Goal: Check status: Check status

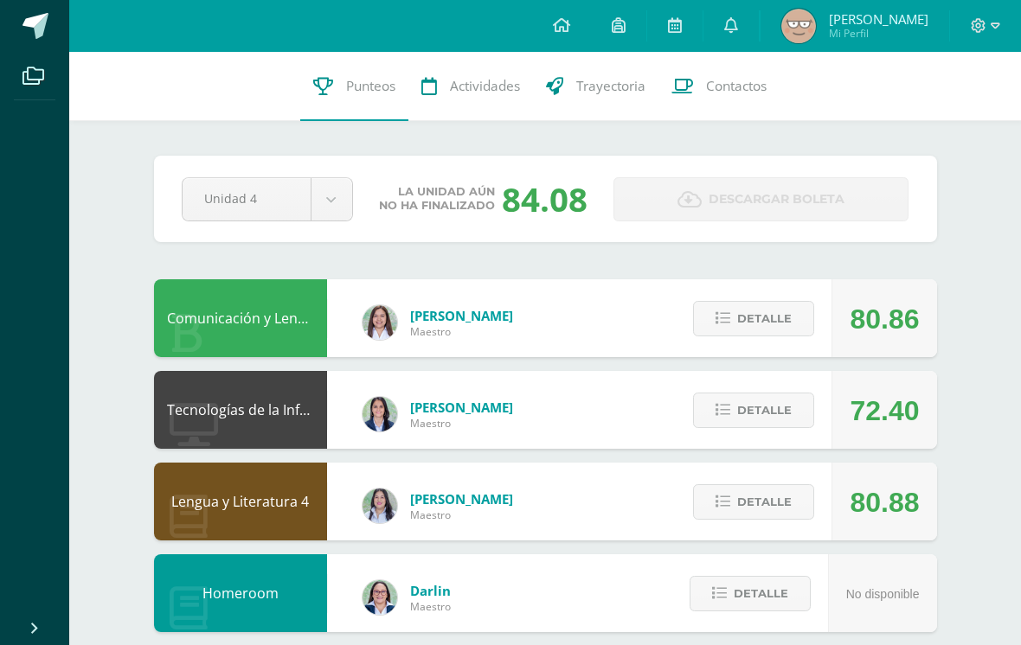
click at [785, 403] on span "Detalle" at bounding box center [764, 410] width 54 height 32
click at [770, 394] on span "Detalle" at bounding box center [764, 410] width 54 height 32
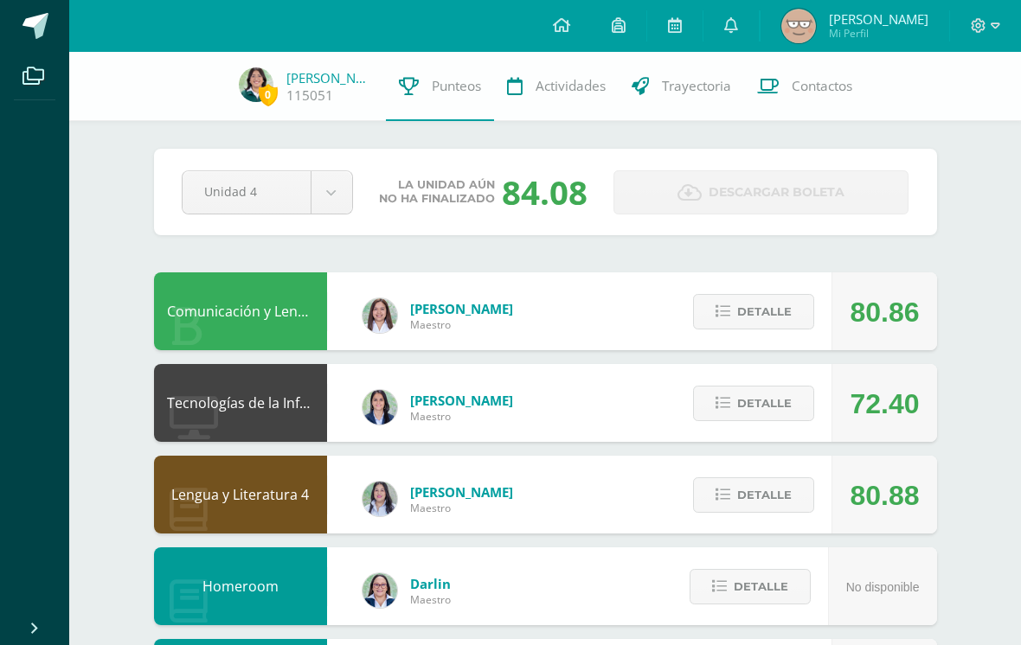
click at [753, 412] on span "Detalle" at bounding box center [764, 403] width 54 height 32
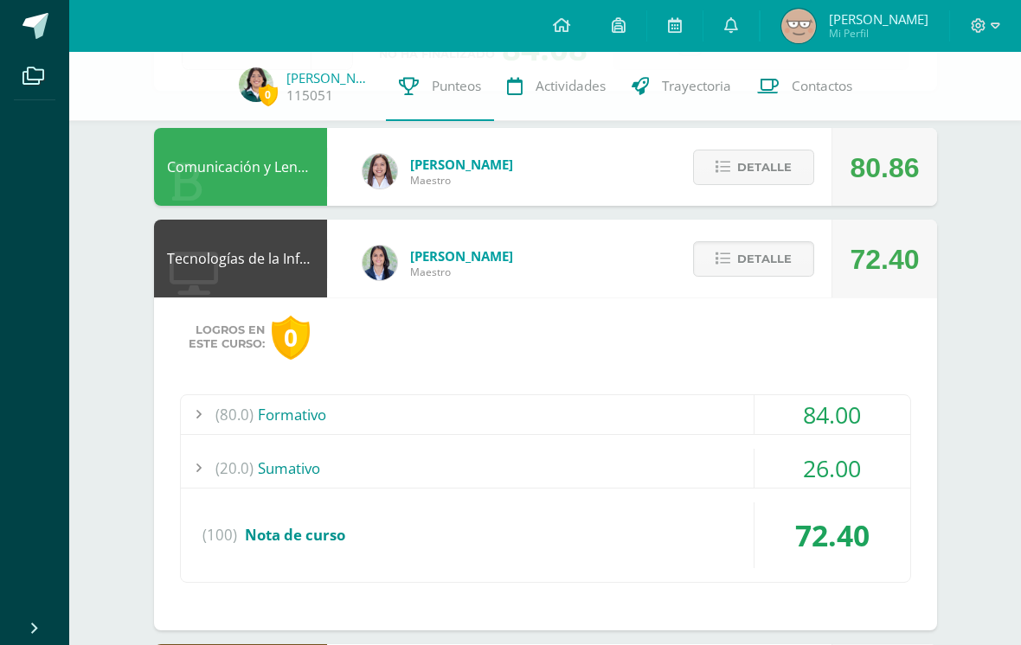
scroll to position [150, 0]
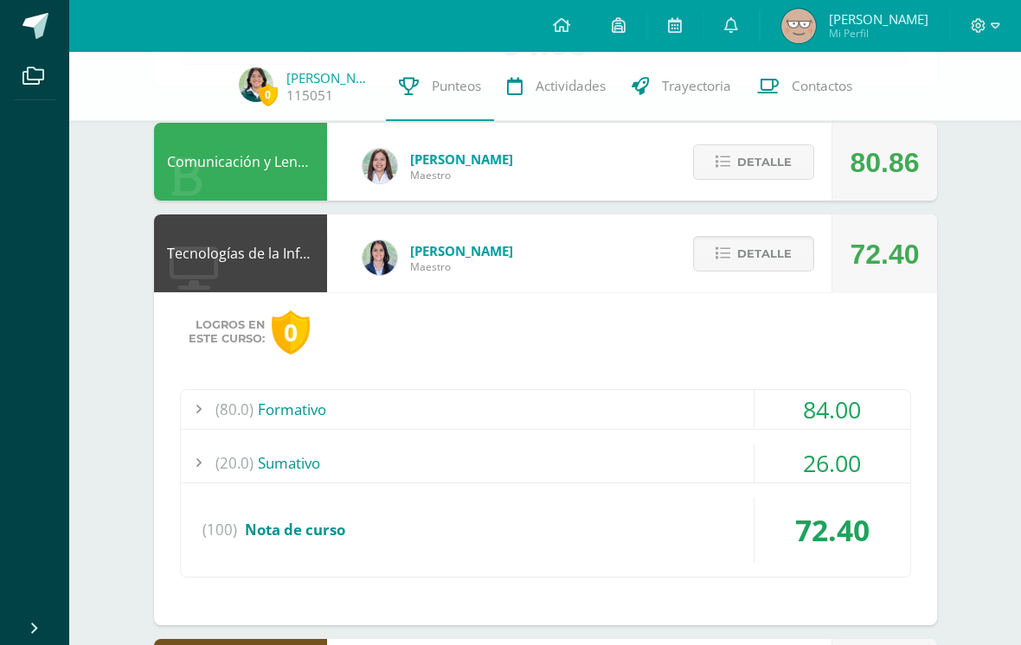
click at [854, 471] on div "26.00" at bounding box center [832, 463] width 156 height 39
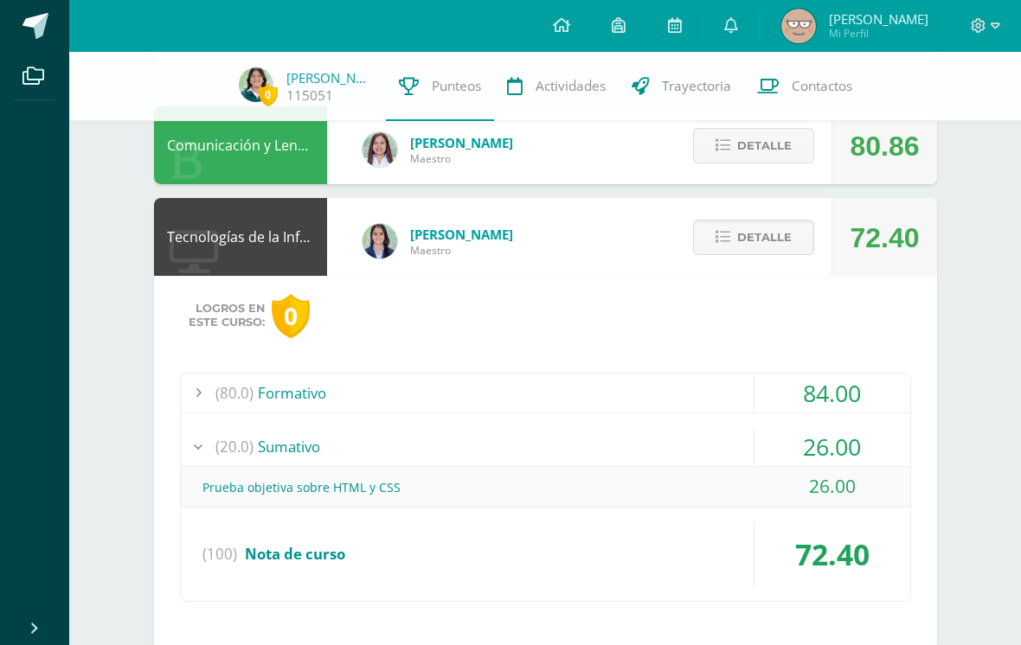
scroll to position [179, 0]
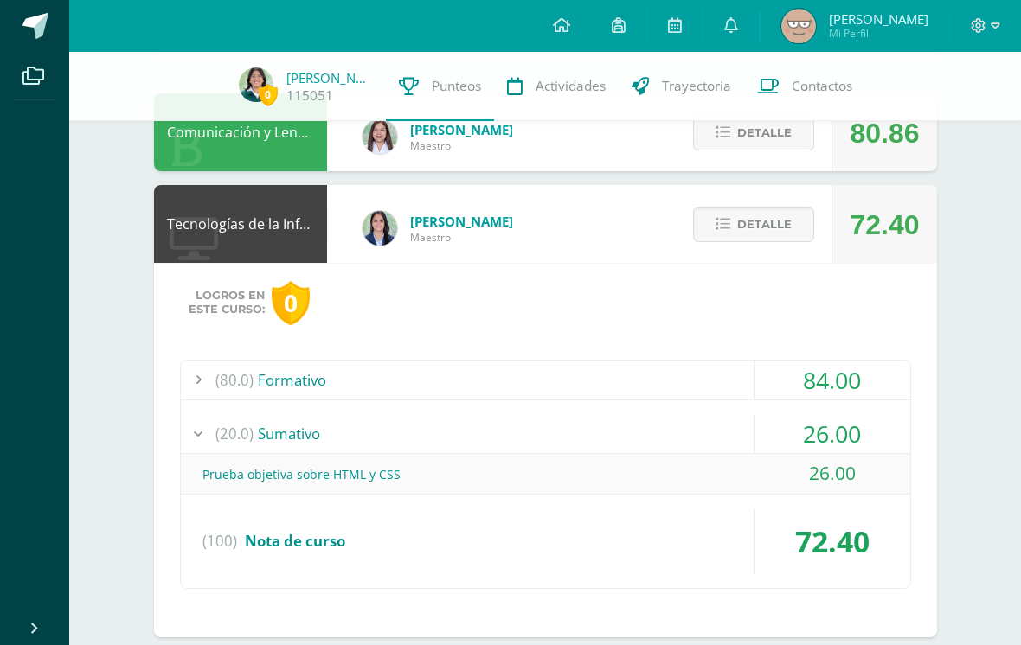
click at [800, 237] on button "Detalle" at bounding box center [753, 224] width 121 height 35
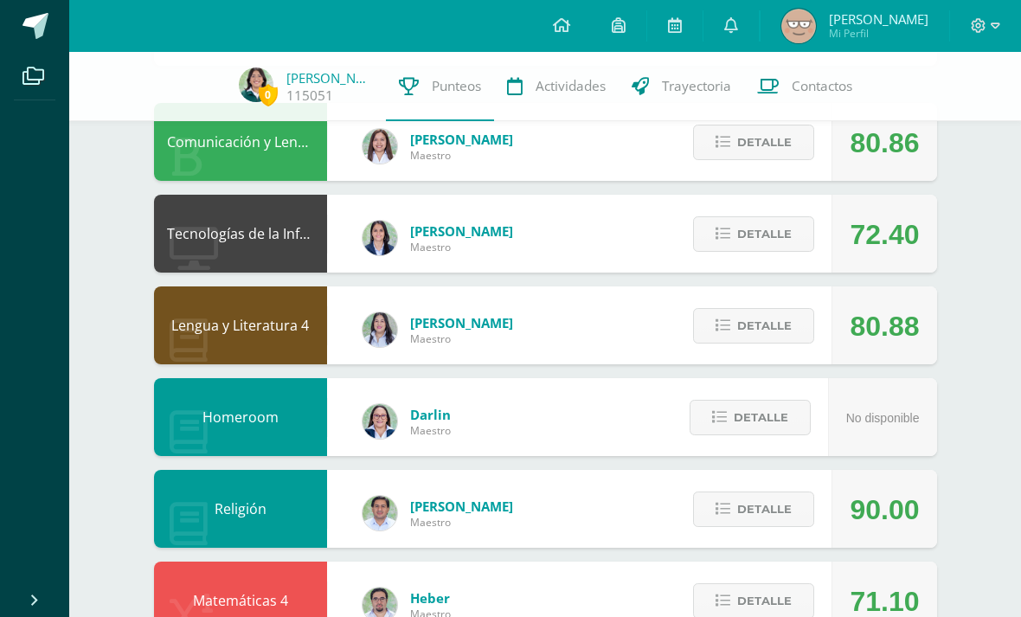
scroll to position [0, 0]
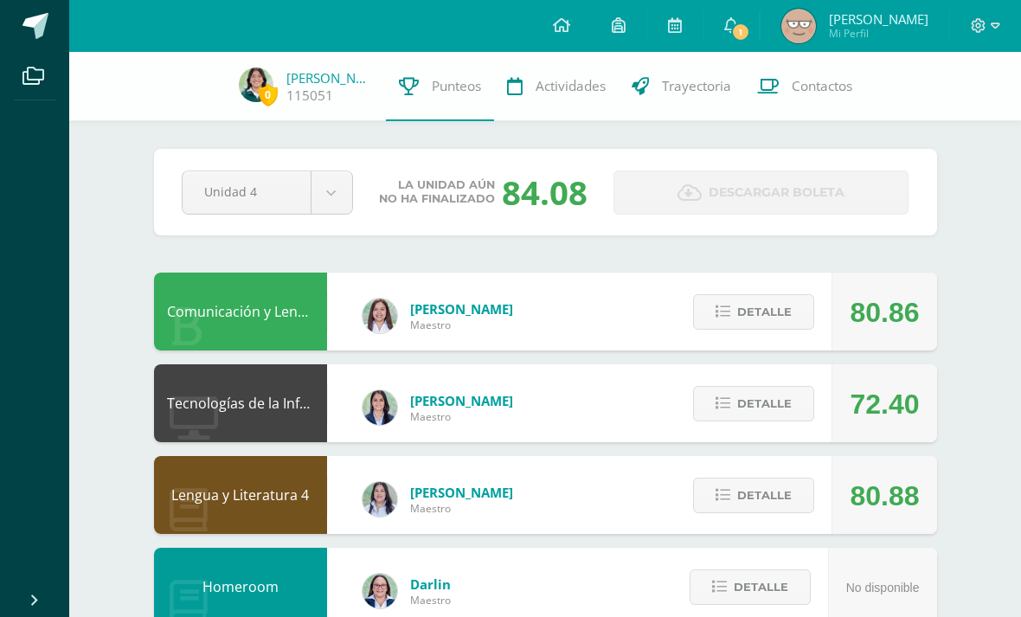
click at [750, 28] on span "1" at bounding box center [740, 31] width 19 height 19
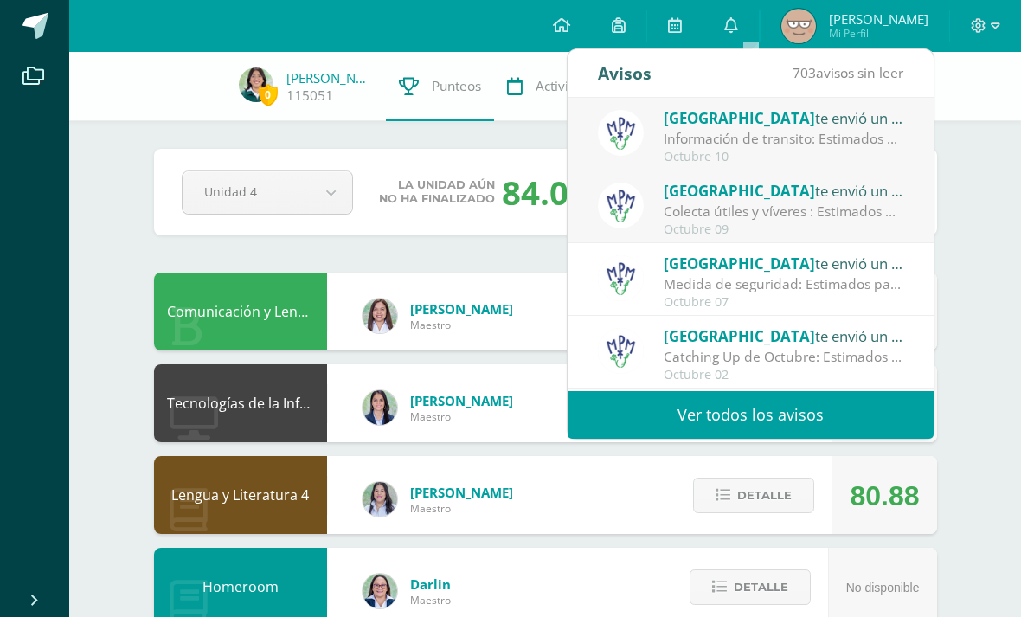
click at [795, 125] on div "Colegio Monte te envió un aviso" at bounding box center [783, 117] width 240 height 22
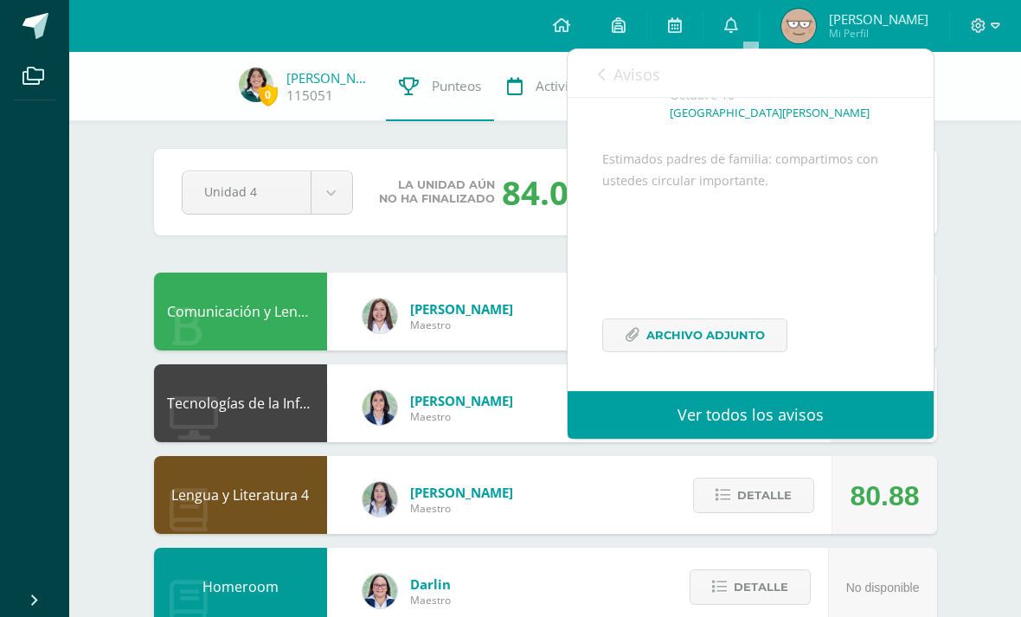
scroll to position [141, 0]
click at [763, 333] on link "Archivo Adjunto" at bounding box center [694, 335] width 185 height 34
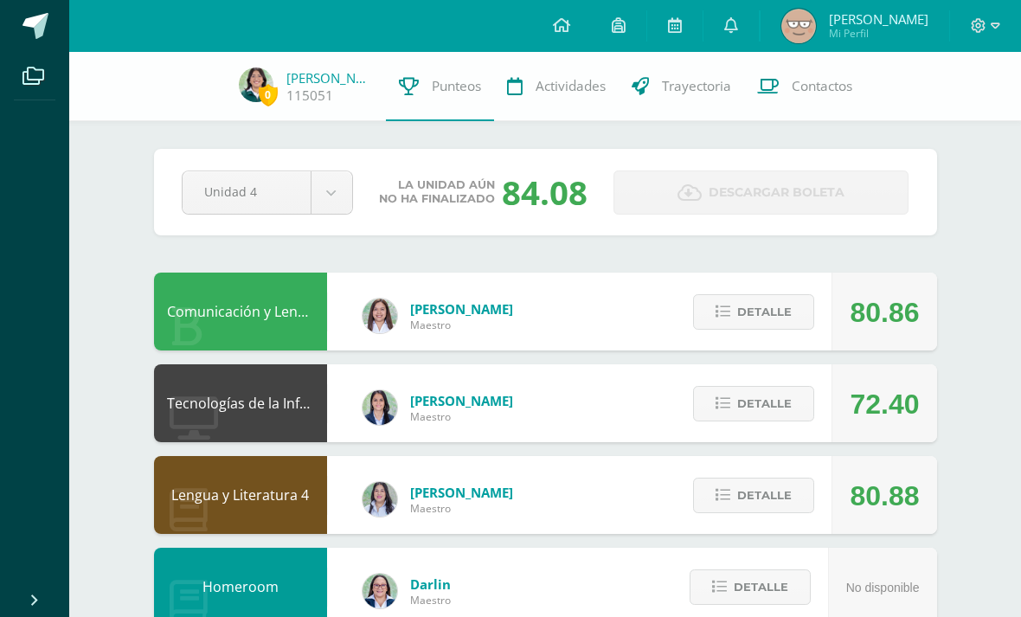
click at [764, 508] on span "Detalle" at bounding box center [764, 495] width 54 height 32
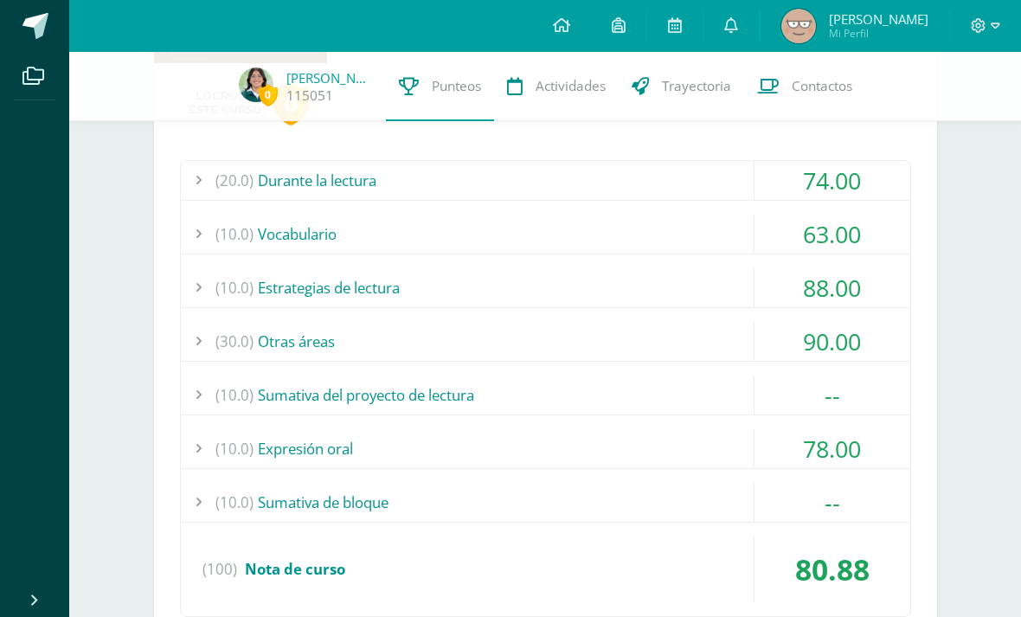
scroll to position [472, 0]
click at [843, 490] on div "--" at bounding box center [832, 500] width 156 height 39
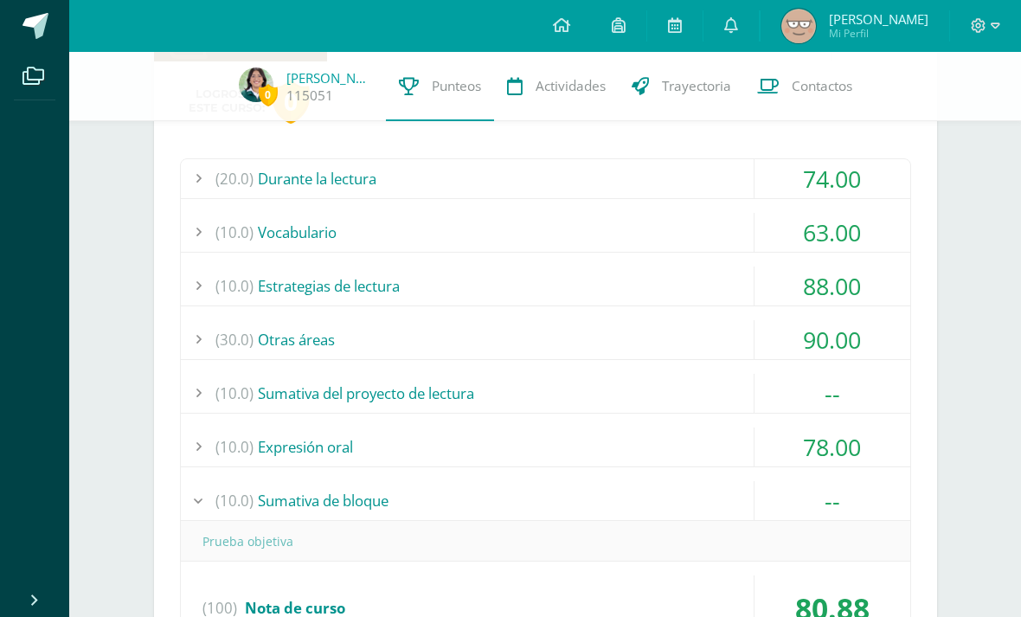
click at [843, 493] on div "--" at bounding box center [832, 500] width 156 height 39
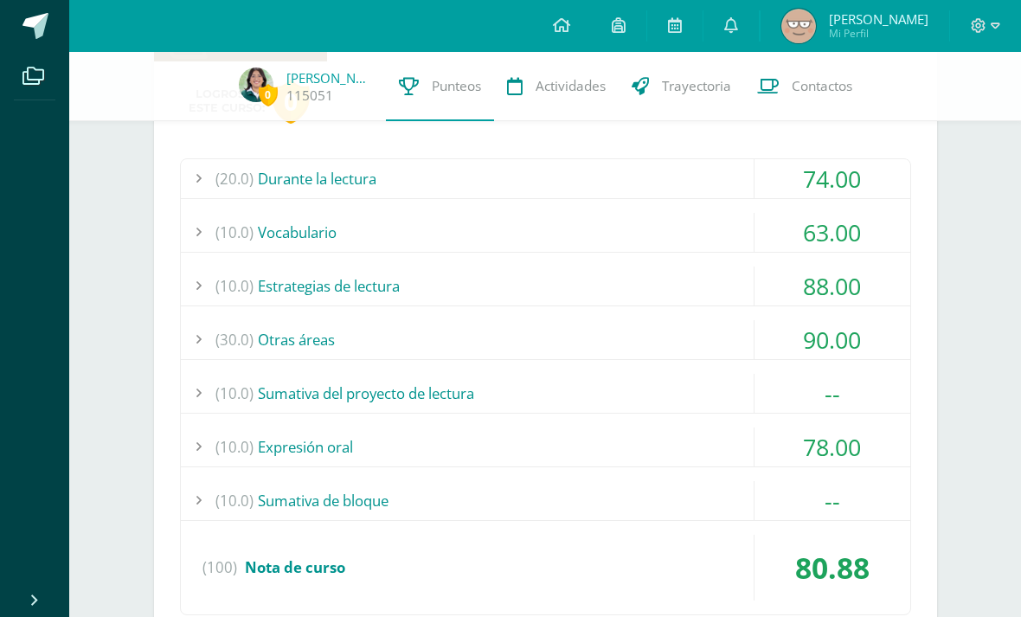
click at [833, 503] on div "--" at bounding box center [832, 500] width 156 height 39
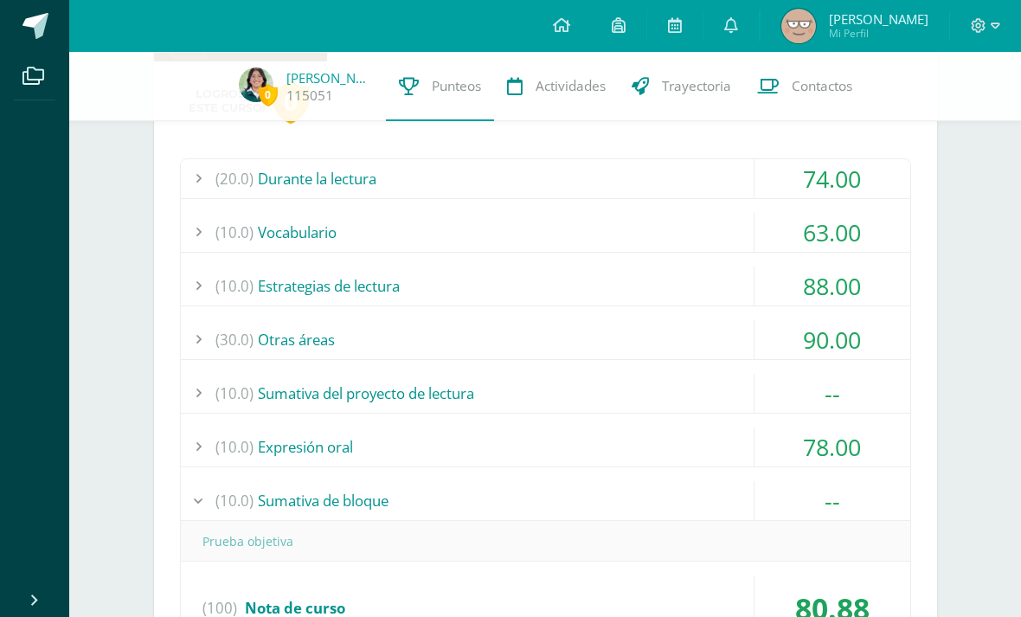
click at [842, 493] on div "--" at bounding box center [832, 500] width 156 height 39
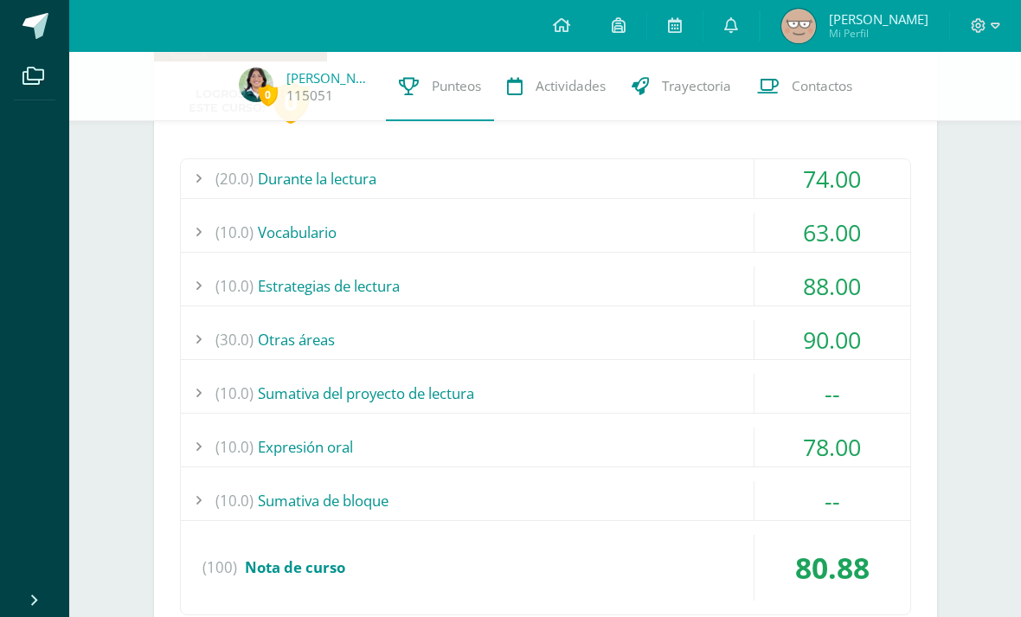
click at [804, 341] on div "90.00" at bounding box center [832, 339] width 156 height 39
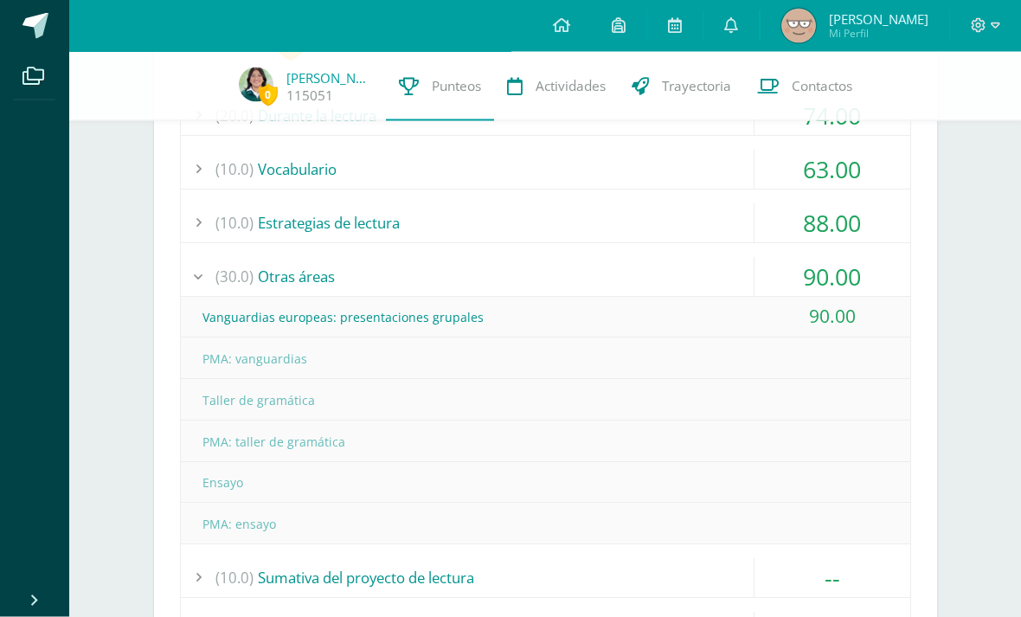
scroll to position [535, 0]
click at [356, 478] on div "Ensayo" at bounding box center [545, 482] width 729 height 39
click at [355, 477] on div "Ensayo" at bounding box center [545, 482] width 729 height 39
click at [374, 481] on div "Ensayo" at bounding box center [545, 482] width 729 height 39
click at [848, 269] on div "90.00" at bounding box center [832, 276] width 156 height 39
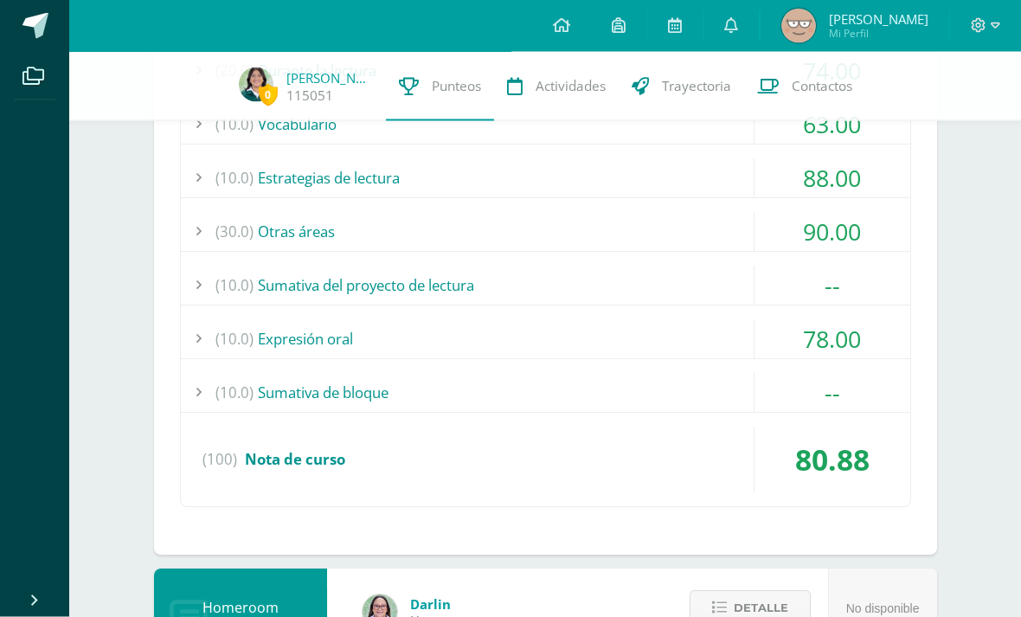
scroll to position [589, 0]
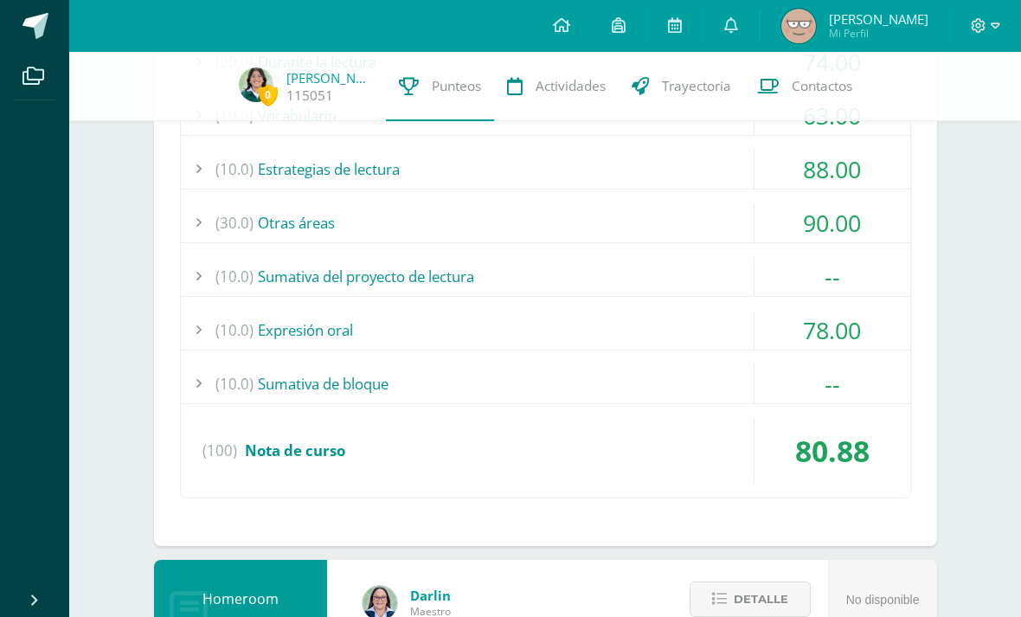
click at [838, 285] on div "--" at bounding box center [832, 276] width 156 height 39
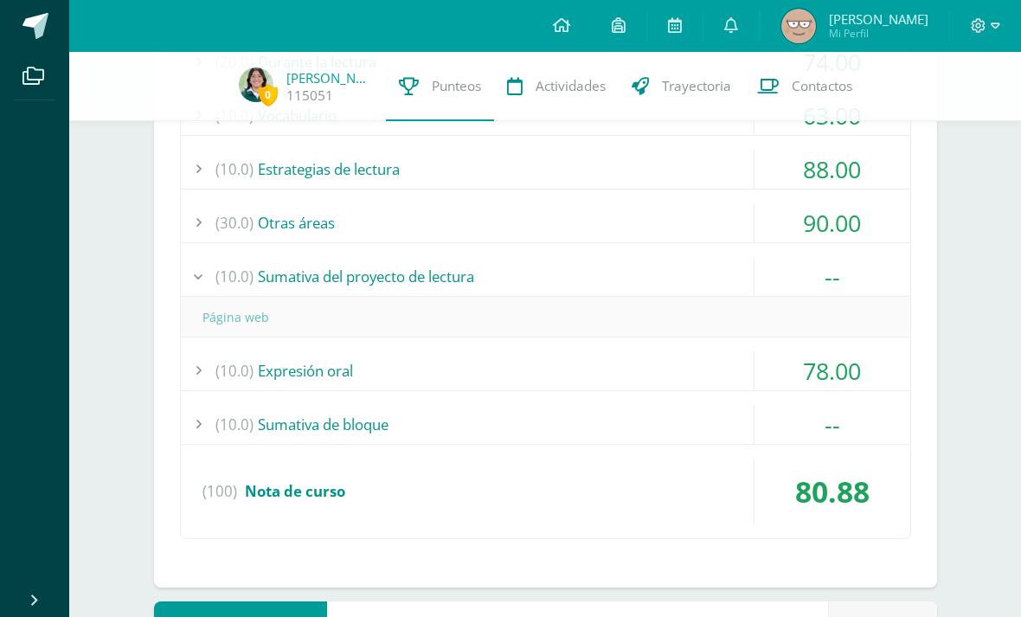
click at [819, 269] on div "--" at bounding box center [832, 276] width 156 height 39
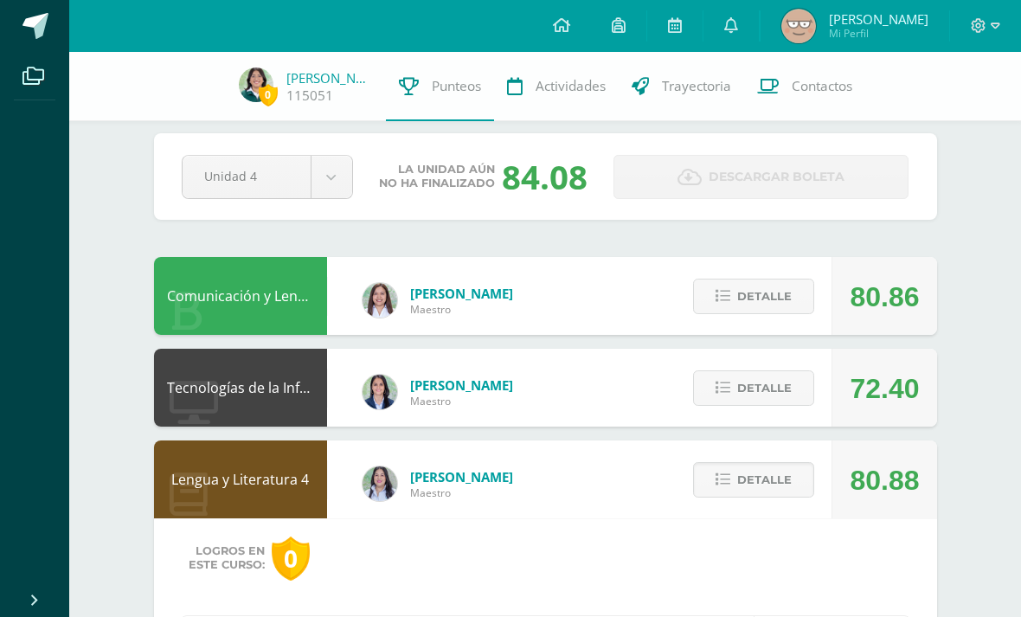
scroll to position [16, 0]
click at [791, 484] on span "Detalle" at bounding box center [764, 480] width 54 height 32
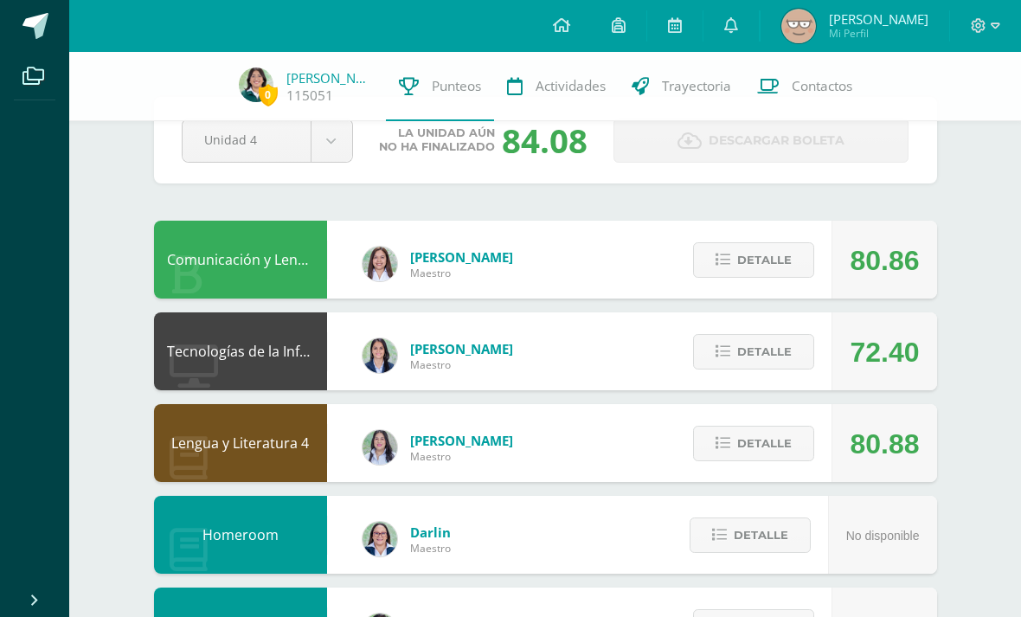
scroll to position [54, 0]
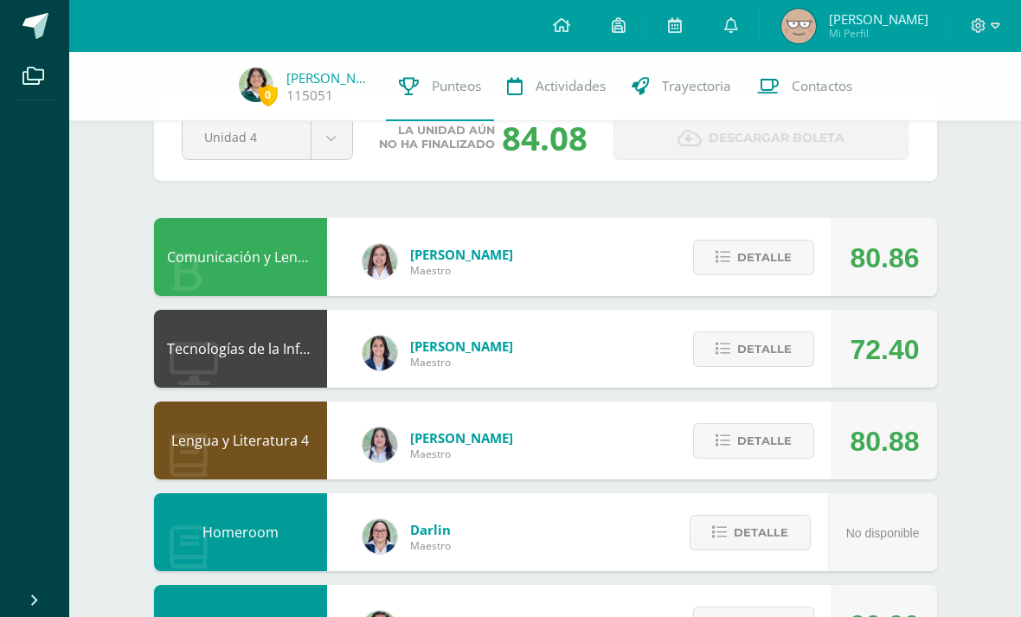
click at [786, 356] on span "Detalle" at bounding box center [764, 349] width 54 height 32
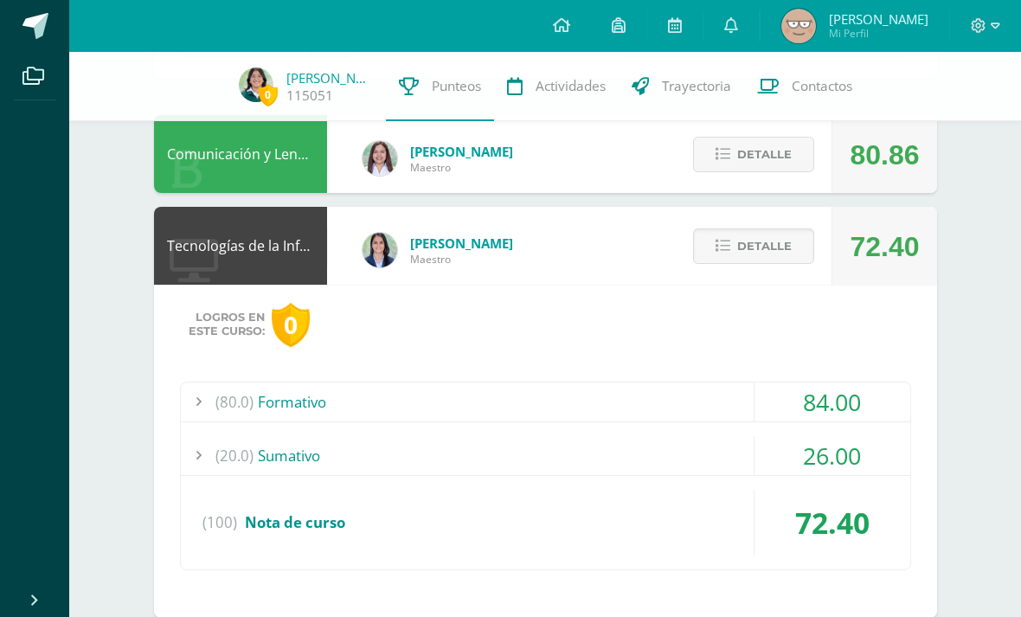
scroll to position [158, 0]
click at [794, 278] on div "Detalle" at bounding box center [749, 245] width 164 height 78
click at [793, 277] on div "Detalle" at bounding box center [749, 245] width 164 height 78
click at [774, 247] on span "Detalle" at bounding box center [764, 245] width 54 height 32
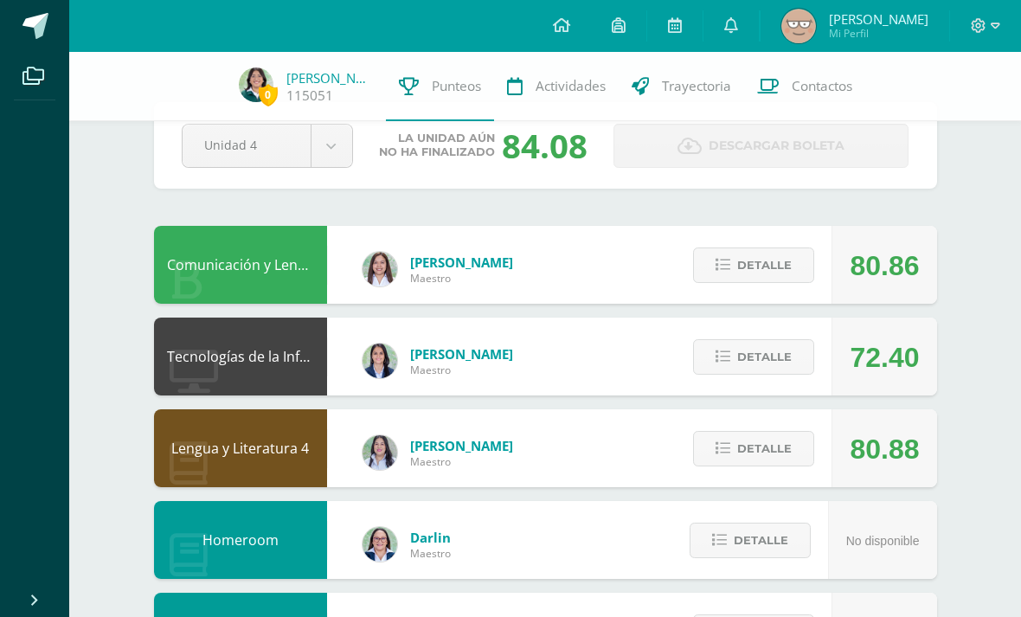
click at [772, 369] on span "Detalle" at bounding box center [764, 357] width 54 height 32
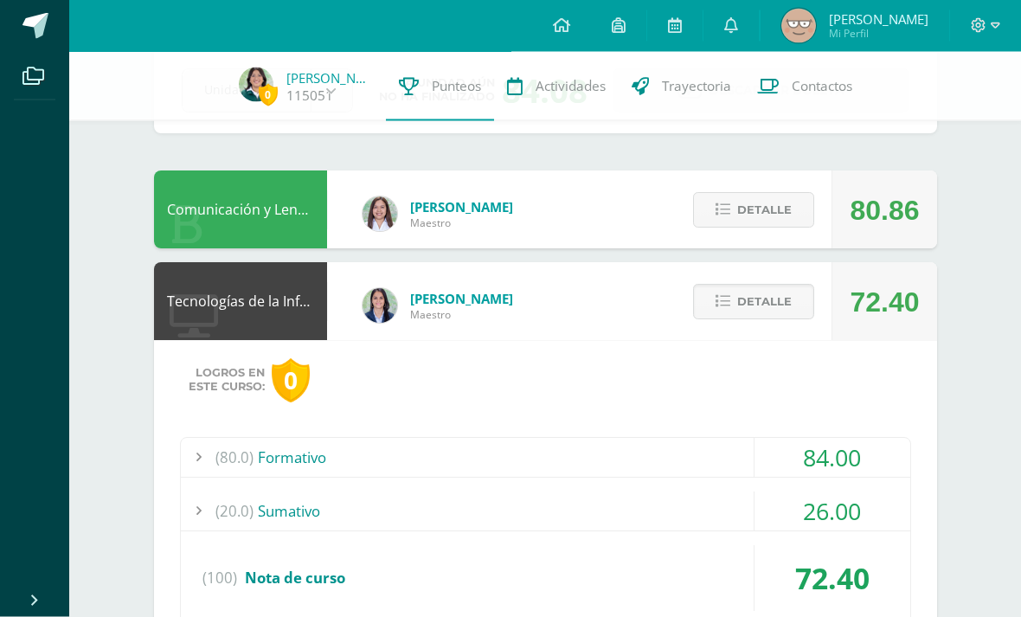
scroll to position [108, 0]
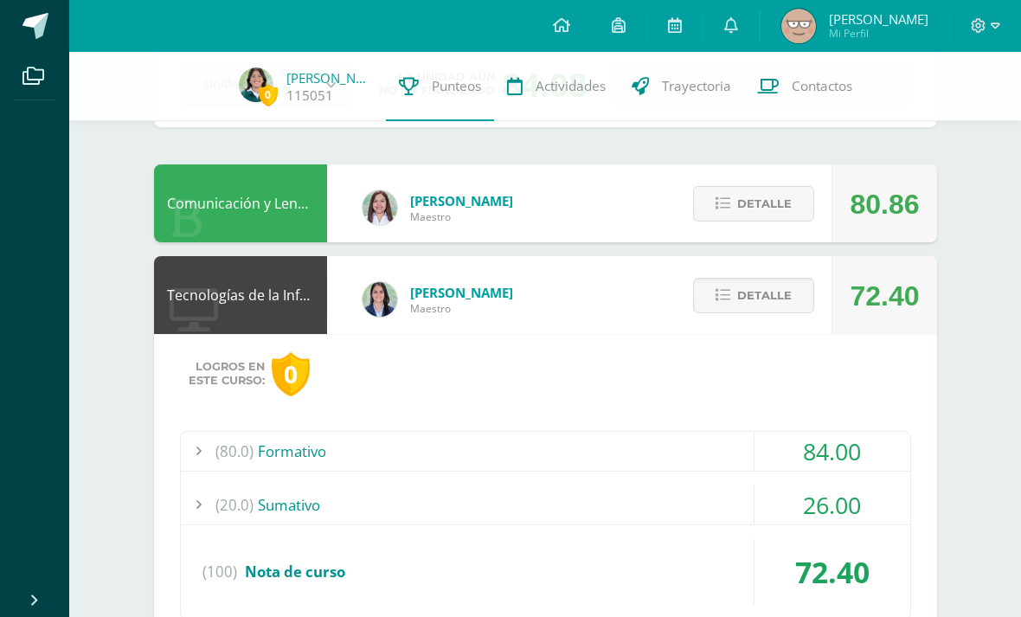
click at [771, 282] on button "Detalle" at bounding box center [753, 295] width 121 height 35
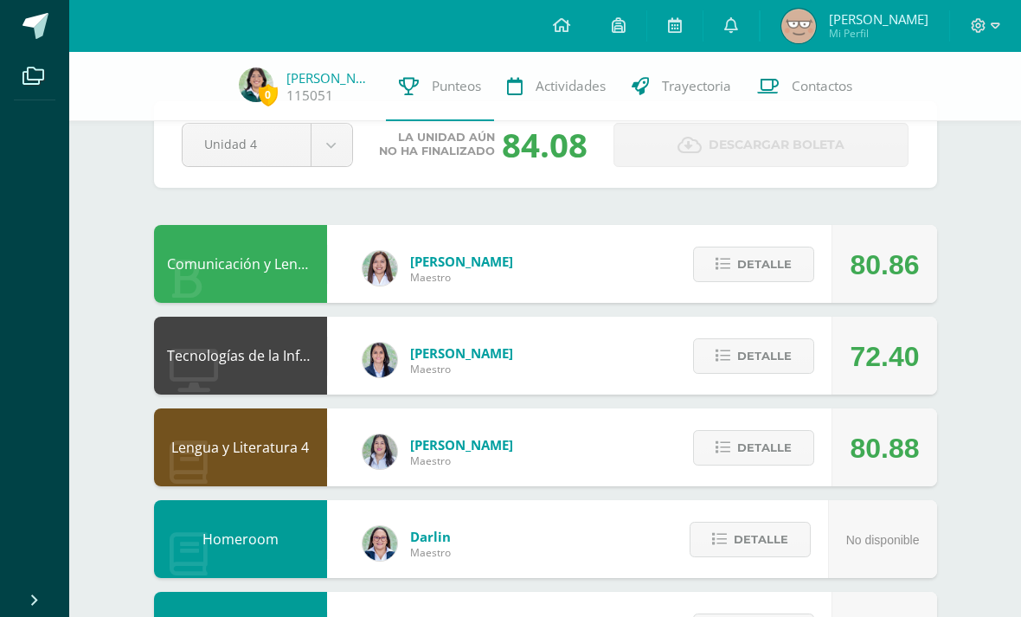
scroll to position [48, 0]
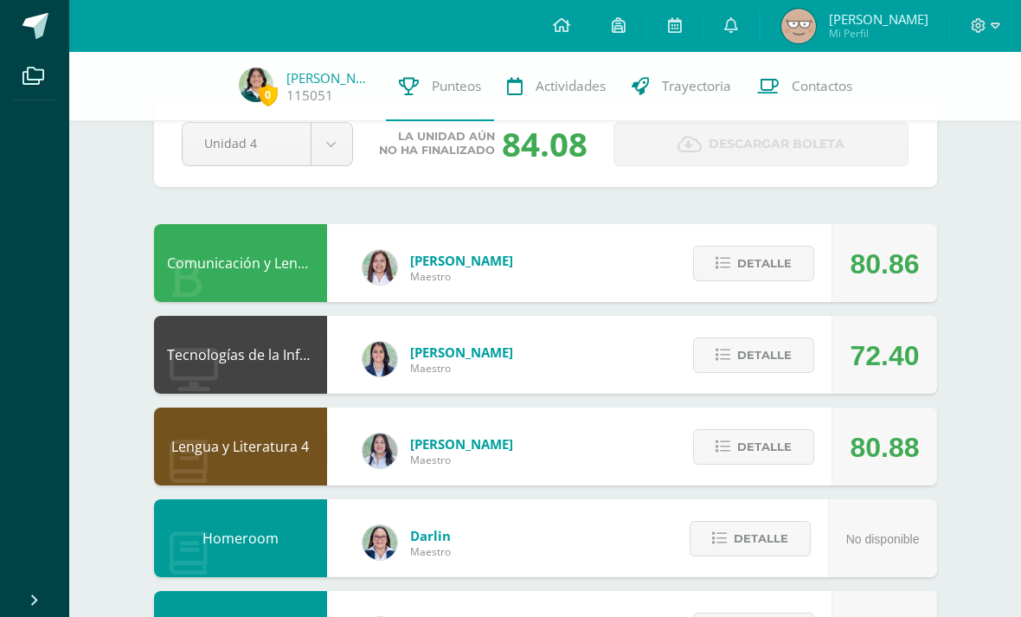
click at [804, 264] on button "Detalle" at bounding box center [753, 263] width 121 height 35
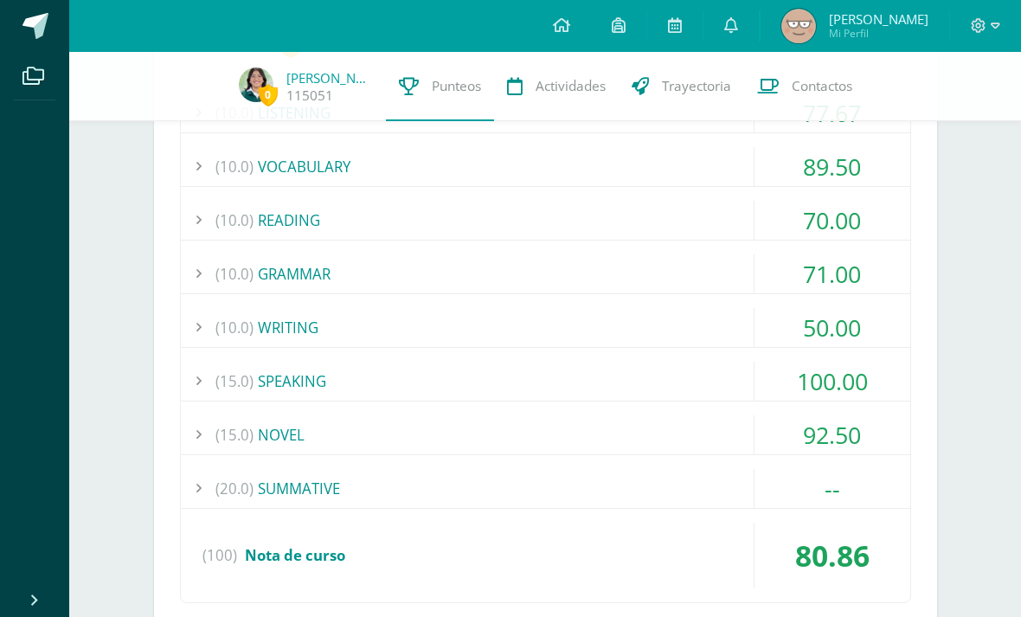
scroll to position [374, 0]
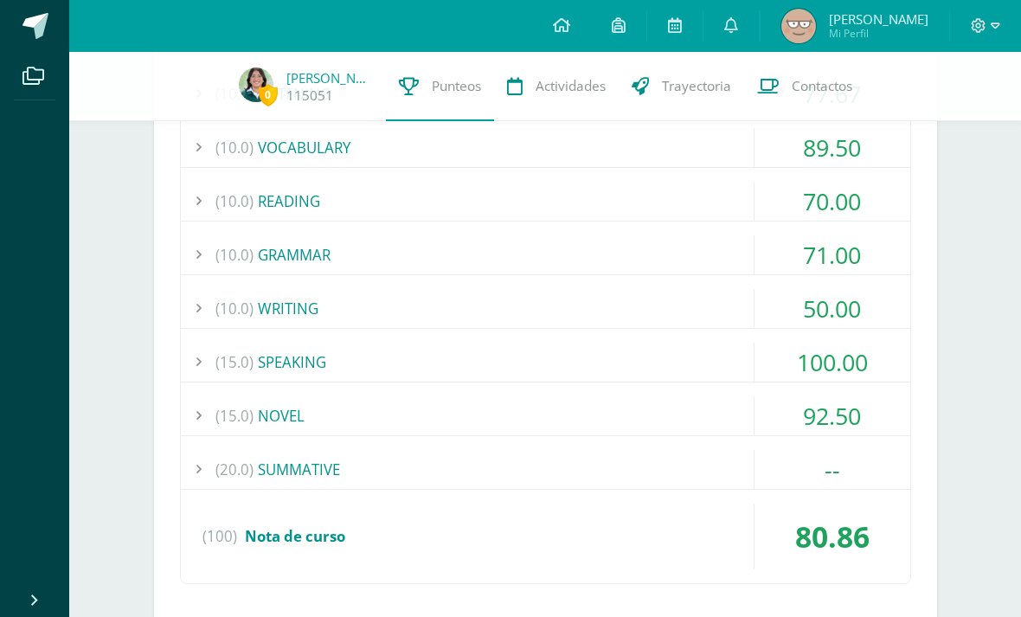
click at [868, 453] on div "--" at bounding box center [832, 469] width 156 height 39
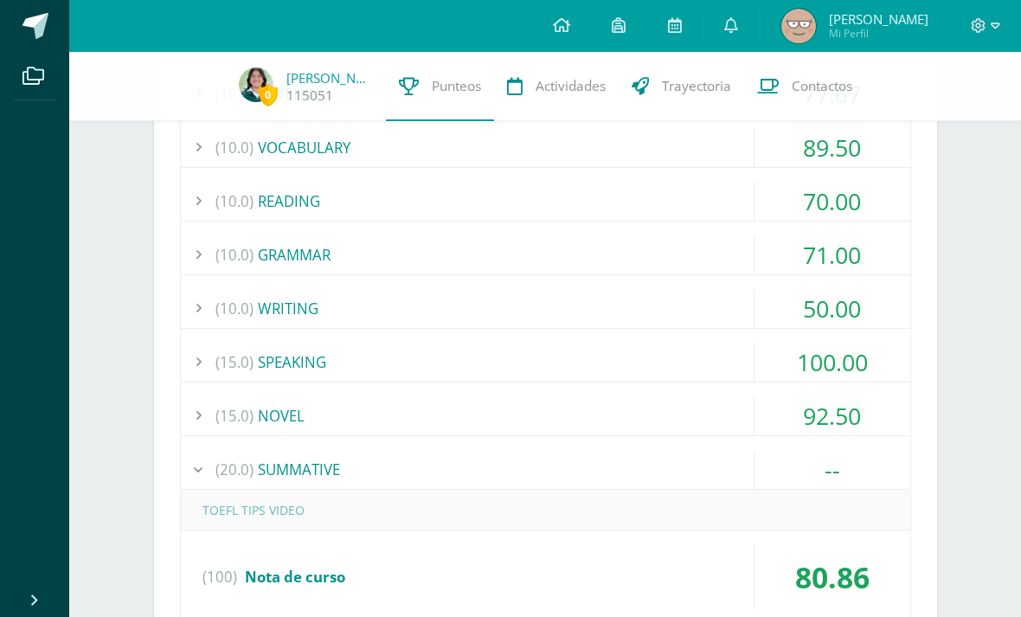
click at [827, 470] on div "--" at bounding box center [832, 469] width 156 height 39
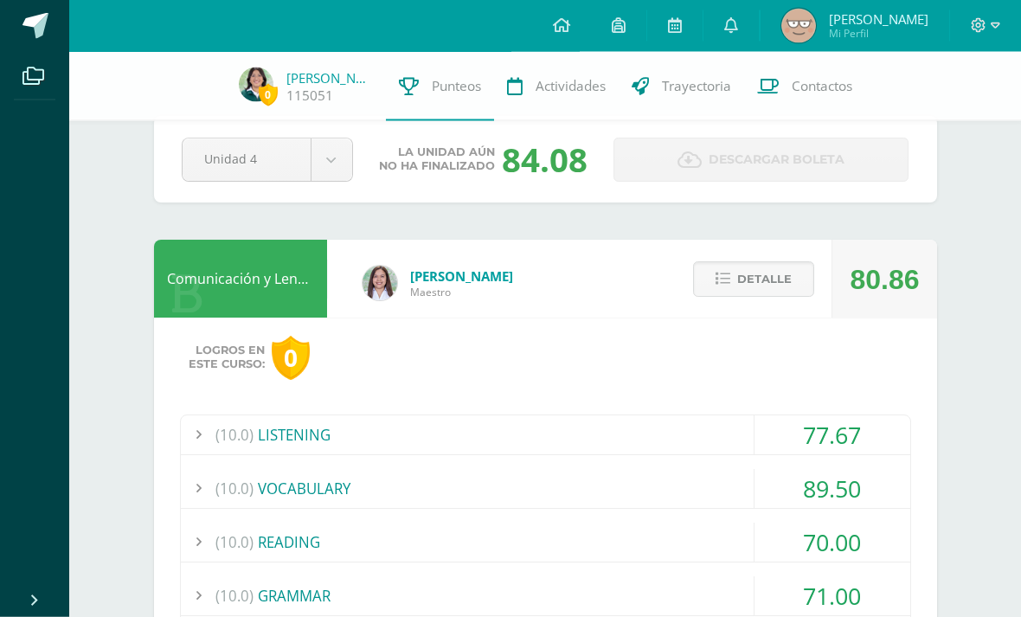
scroll to position [0, 0]
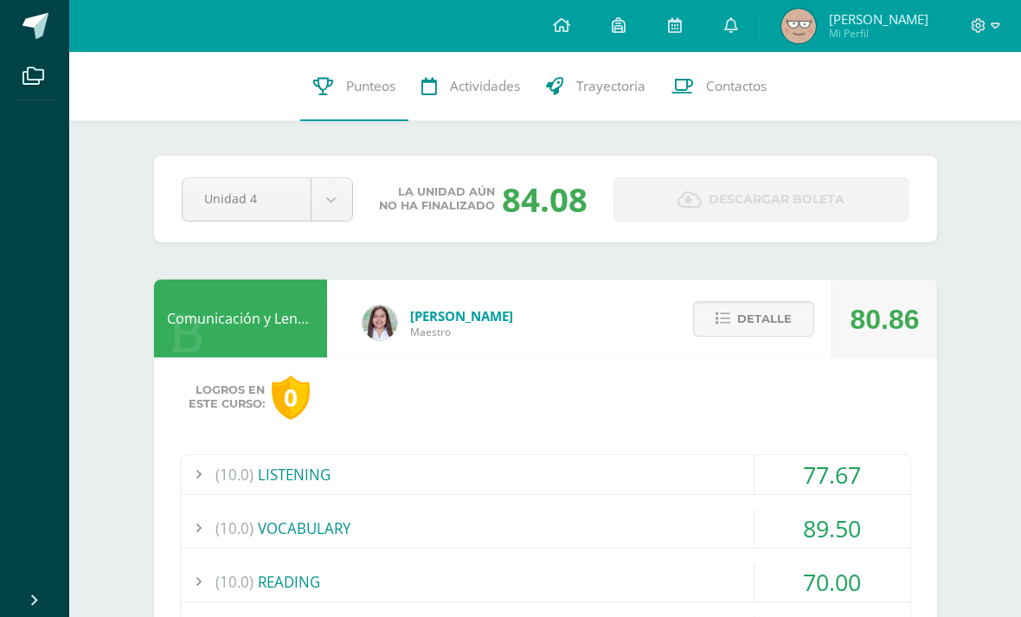
click at [802, 320] on button "Detalle" at bounding box center [753, 318] width 121 height 35
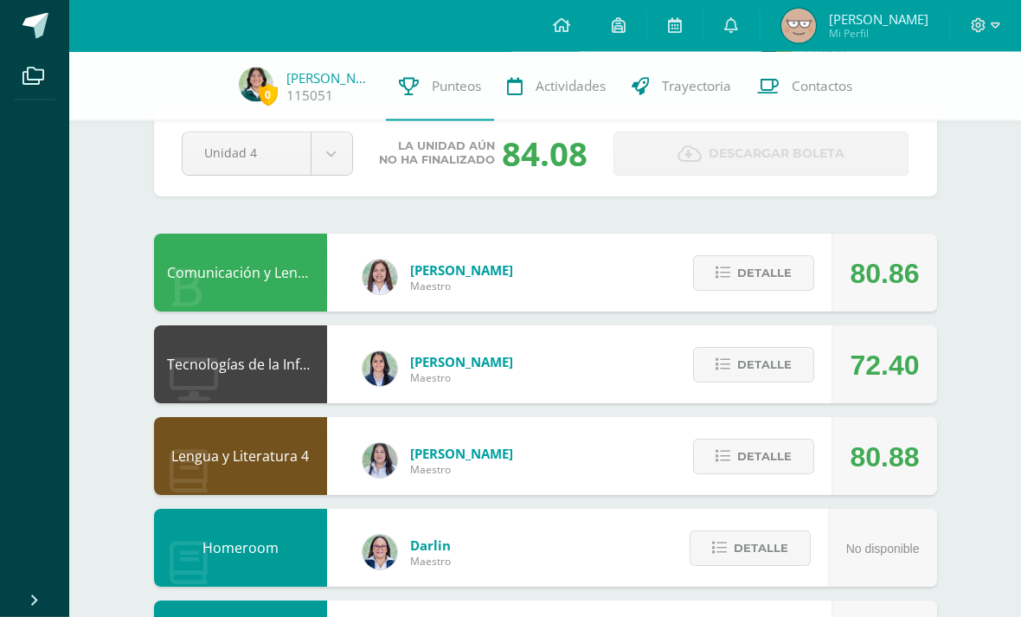
scroll to position [1, 0]
